Goal: Task Accomplishment & Management: Manage account settings

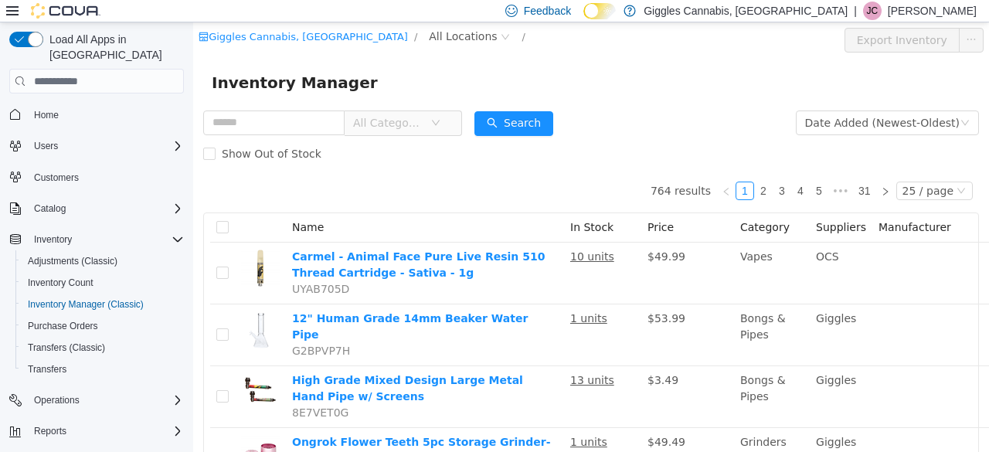
click at [411, 135] on span "All Categories" at bounding box center [397, 122] width 106 height 25
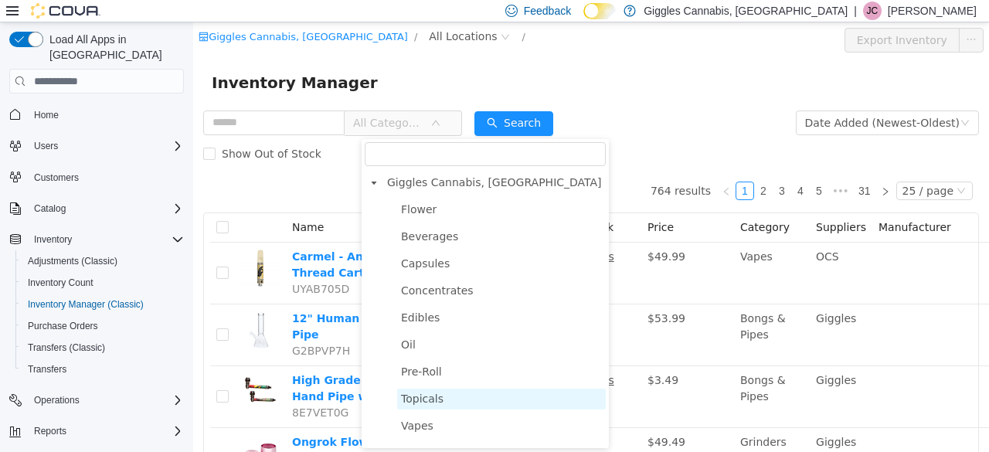
scroll to position [32, 0]
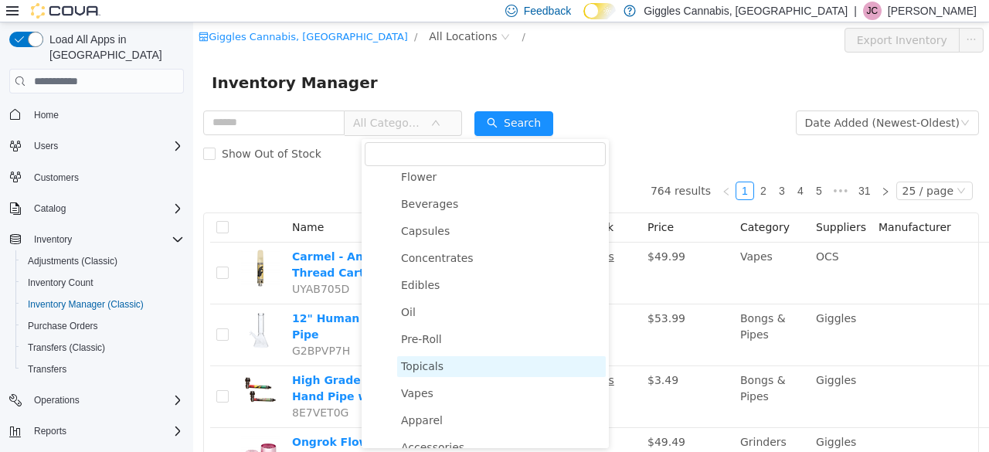
click at [431, 400] on span "Vapes" at bounding box center [501, 393] width 209 height 21
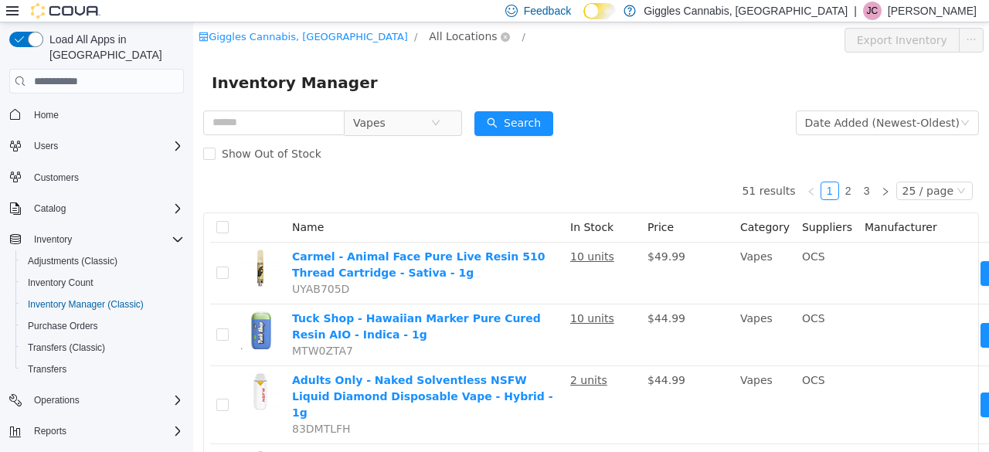
click at [429, 40] on span "All Locations" at bounding box center [463, 36] width 68 height 17
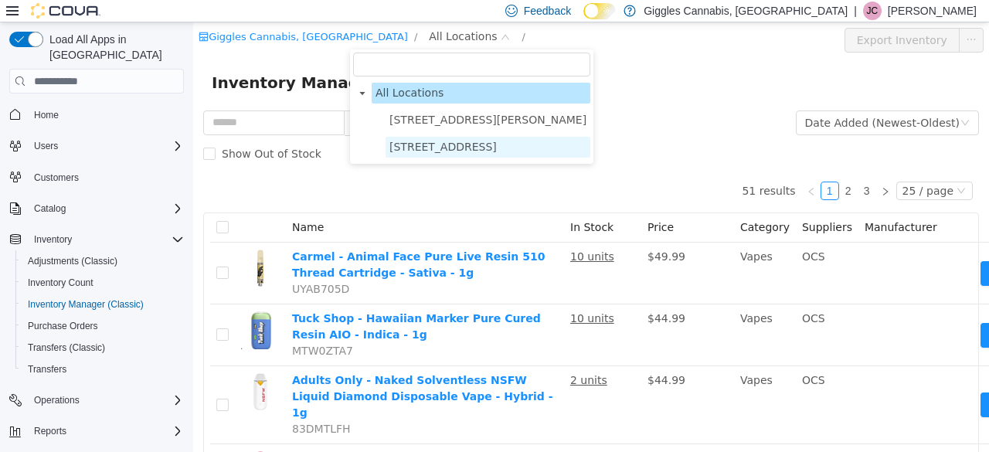
click at [431, 148] on span "[STREET_ADDRESS]" at bounding box center [442, 147] width 107 height 12
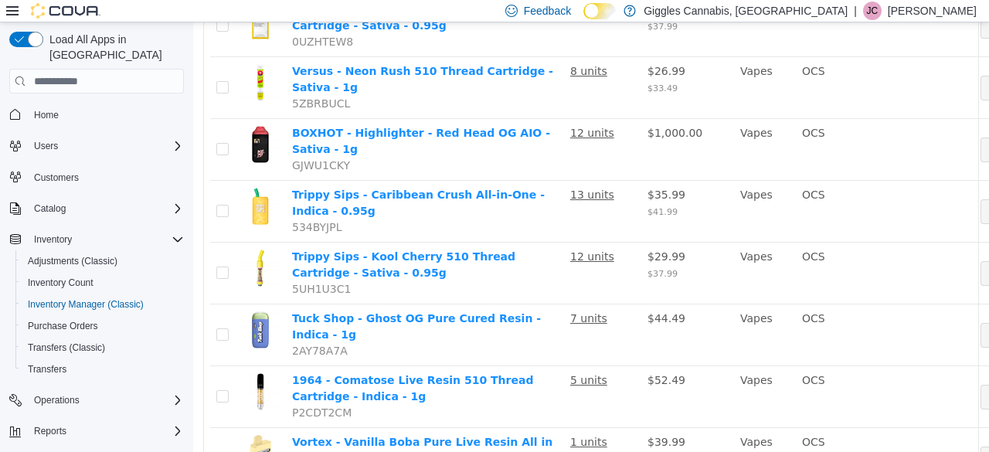
scroll to position [372, 0]
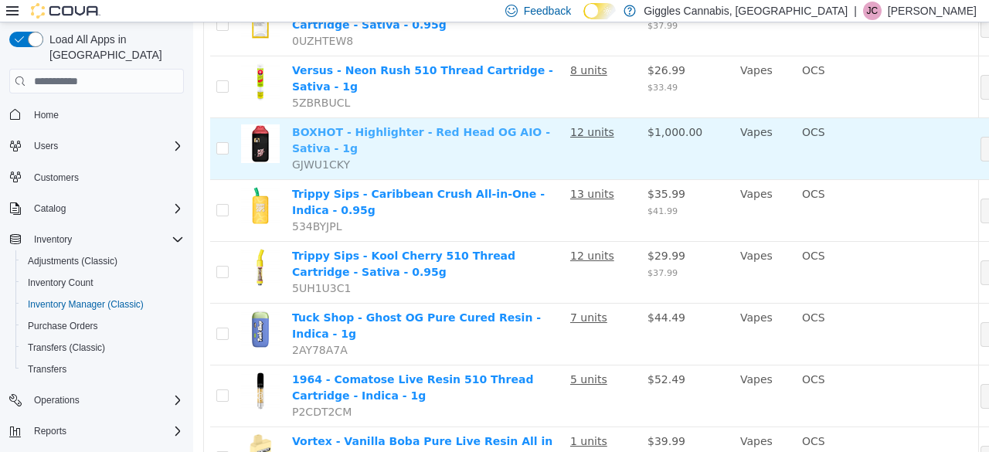
click at [443, 126] on link "BOXHOT - Highlighter - Red Head OG AIO - Sativa - 1g" at bounding box center [421, 140] width 258 height 29
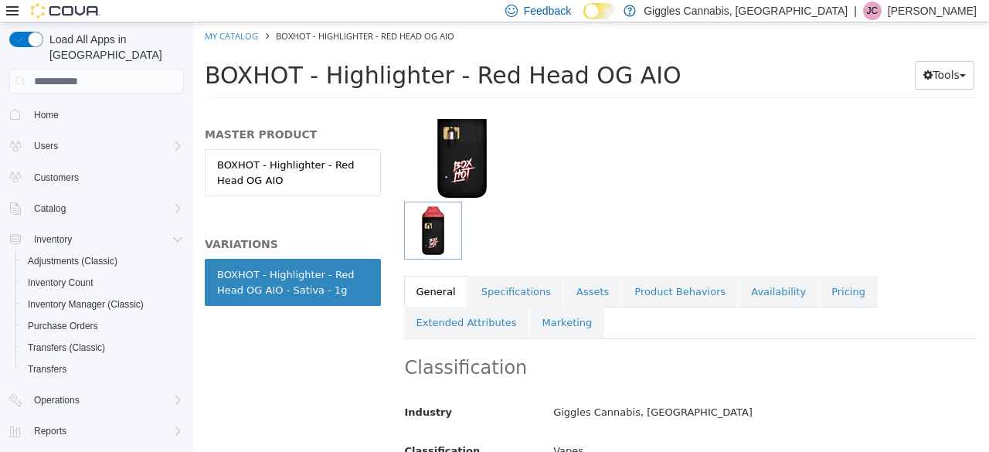
scroll to position [123, 0]
click at [819, 297] on link "Pricing" at bounding box center [848, 293] width 59 height 32
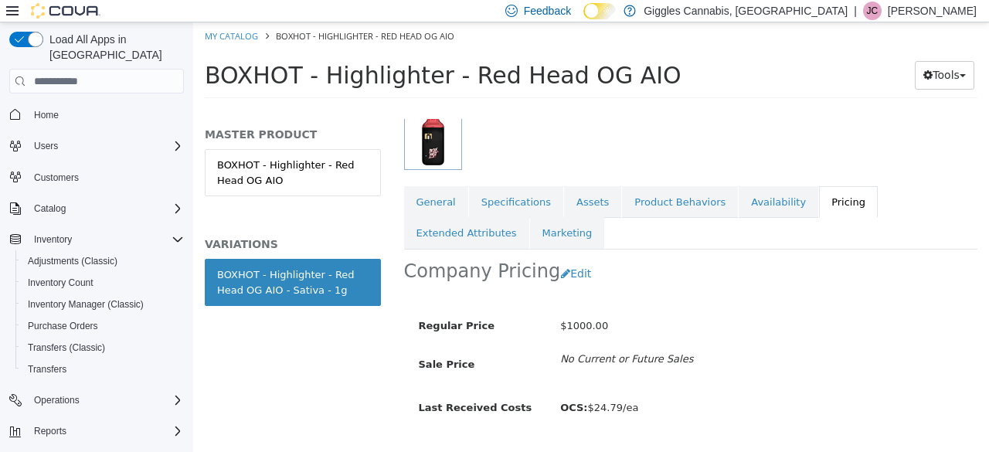
scroll to position [250, 0]
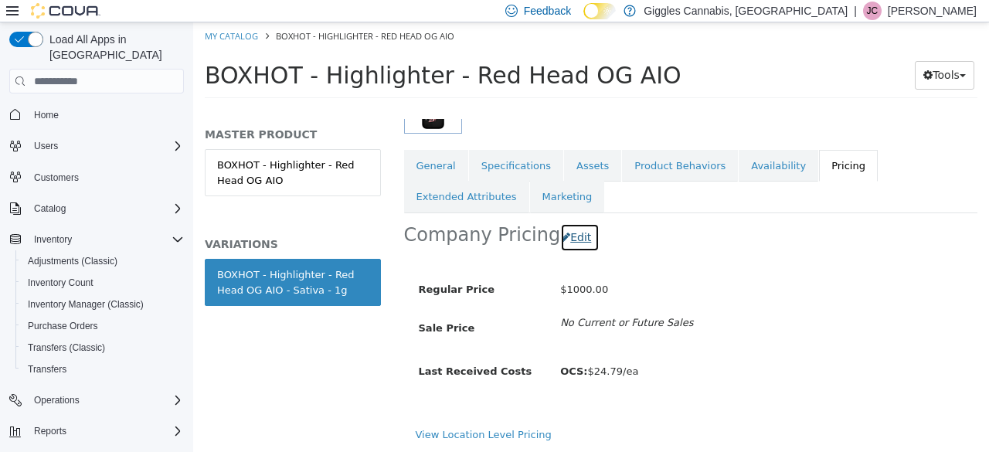
click at [568, 239] on button "Edit" at bounding box center [579, 237] width 39 height 29
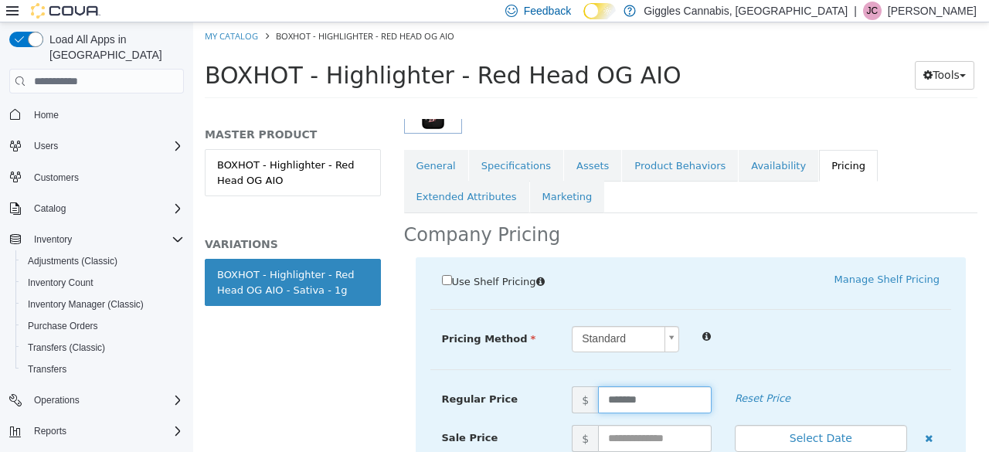
click at [668, 396] on input "*******" at bounding box center [655, 399] width 114 height 27
type input "*****"
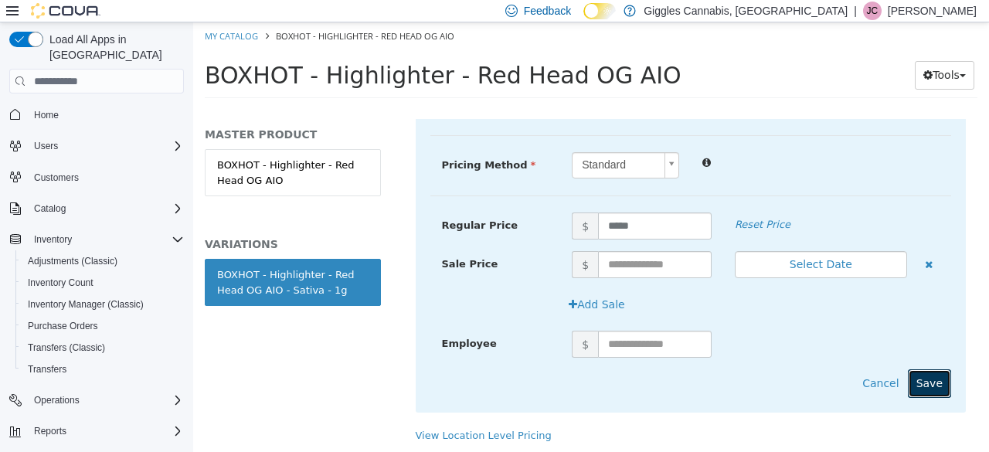
click at [909, 389] on button "Save" at bounding box center [929, 383] width 43 height 29
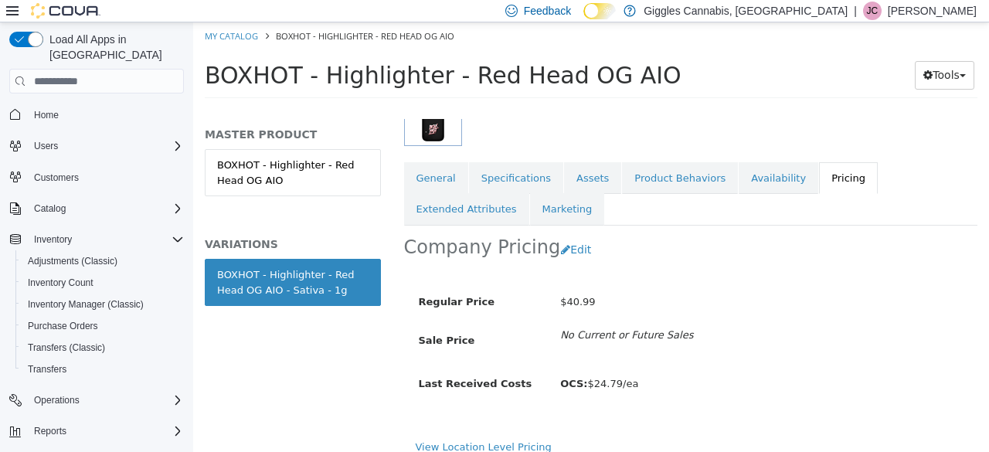
scroll to position [0, 0]
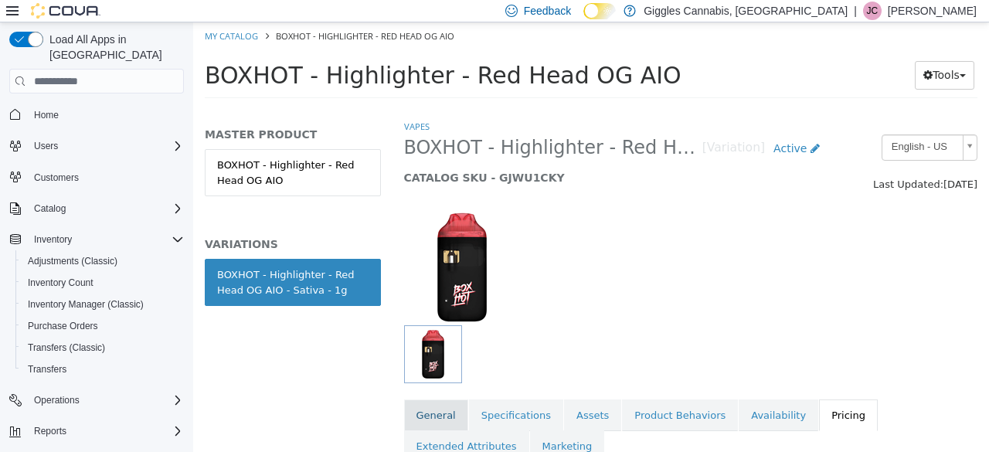
click at [457, 418] on link "General" at bounding box center [436, 415] width 64 height 32
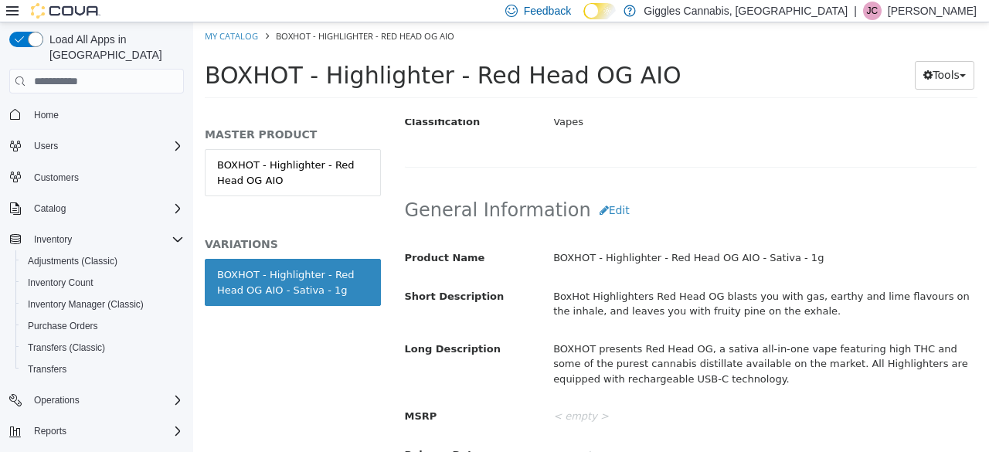
scroll to position [446, 0]
